Goal: Task Accomplishment & Management: Manage account settings

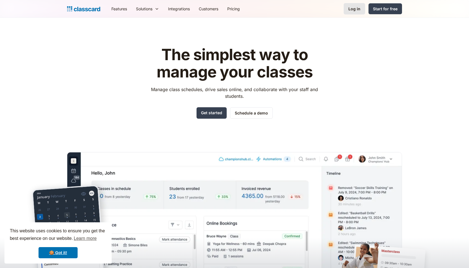
click at [354, 11] on div "Log in" at bounding box center [354, 9] width 12 height 6
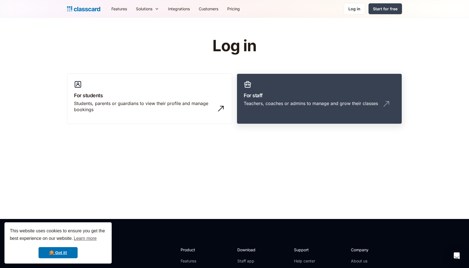
click at [273, 97] on h3 "For staff" at bounding box center [319, 96] width 151 height 8
